Goal: Task Accomplishment & Management: Manage account settings

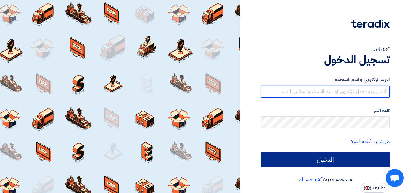
type input "globalscience27@gmail.com"
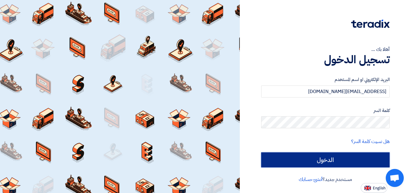
click at [353, 155] on input "الدخول" at bounding box center [325, 159] width 128 height 15
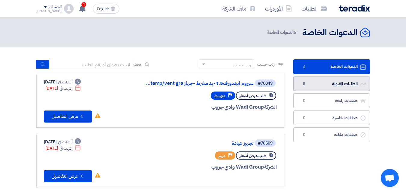
click at [310, 82] on link "الطلبات المقبولة الطلبات المقبولة 5" at bounding box center [332, 83] width 77 height 15
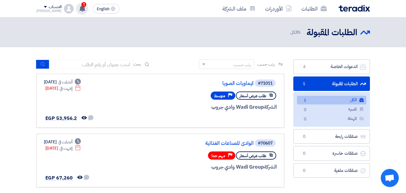
click at [79, 9] on use at bounding box center [82, 8] width 6 height 7
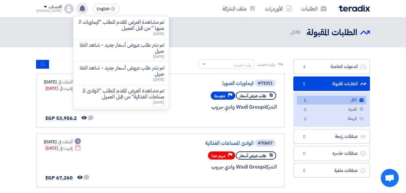
click at [79, 9] on use at bounding box center [82, 8] width 6 height 7
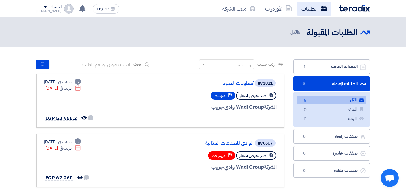
click at [312, 7] on link "الطلبات" at bounding box center [314, 9] width 35 height 14
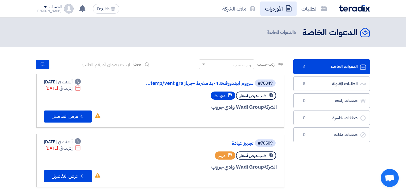
click at [274, 10] on link "الأوردرات" at bounding box center [278, 9] width 36 height 14
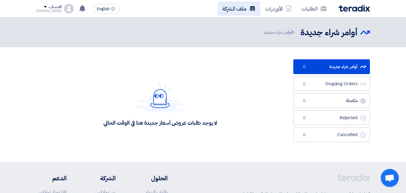
click at [242, 9] on link "ملف الشركة" at bounding box center [239, 9] width 43 height 14
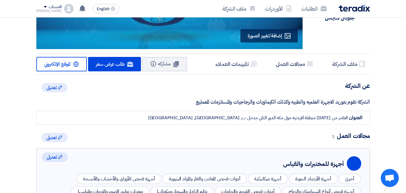
scroll to position [78, 0]
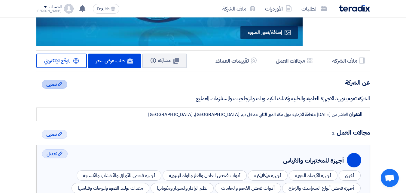
click at [50, 84] on span "تعديل" at bounding box center [51, 84] width 11 height 7
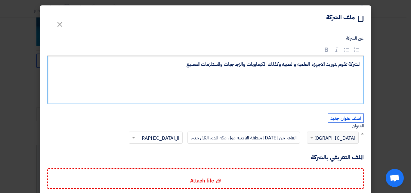
click at [184, 65] on p "الشركة تقوم بتوريد الاجهزة العلميه والطبيه وكذلك الكيماويات والزجاجيات والمستلز…" at bounding box center [208, 64] width 306 height 8
drag, startPoint x: 184, startPoint y: 65, endPoint x: 190, endPoint y: 64, distance: 6.4
click at [190, 64] on p "الشركة تقوم بتوريد الاجهزة العلميه والطبيه وكذلك الكيماويات والزجاجيات والمستلز…" at bounding box center [208, 64] width 306 height 8
click at [61, 20] on span "×" at bounding box center [59, 24] width 7 height 18
